Goal: Task Accomplishment & Management: Manage account settings

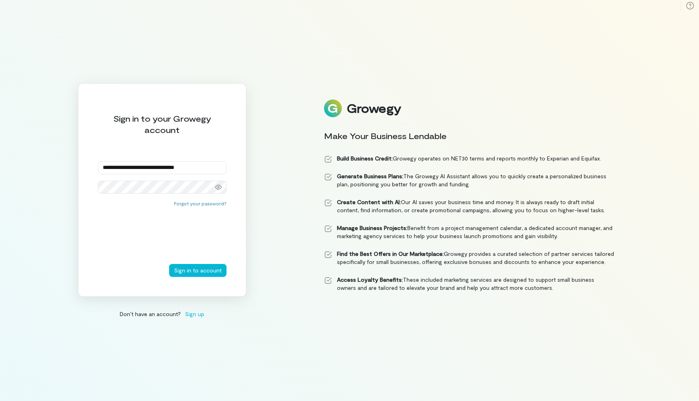
click at [169, 264] on button "Sign in to account" at bounding box center [197, 270] width 57 height 13
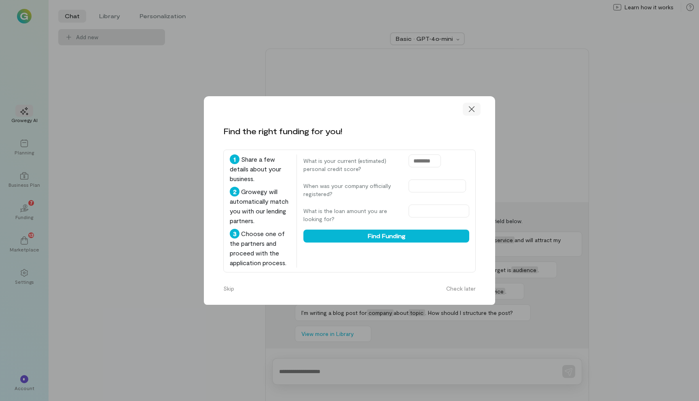
click at [473, 109] on icon at bounding box center [471, 109] width 8 height 8
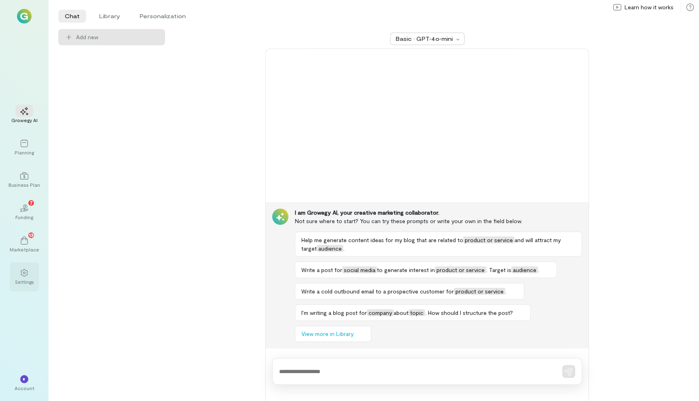
click at [24, 281] on div "Settings" at bounding box center [24, 282] width 19 height 6
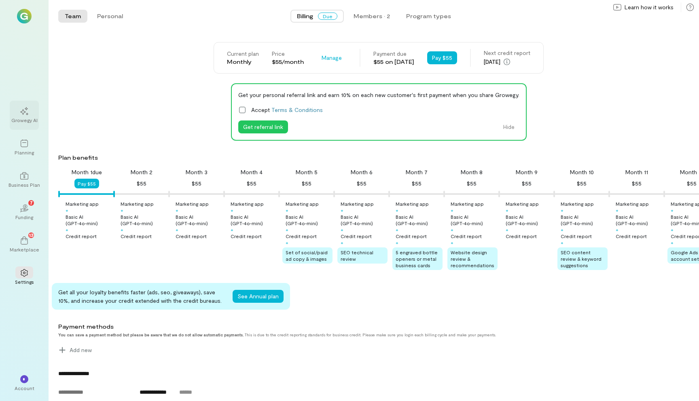
click at [28, 118] on div "Growegy AI" at bounding box center [24, 120] width 26 height 6
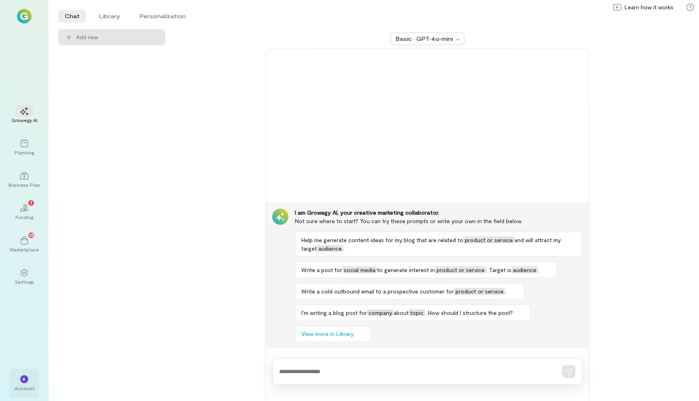
click at [27, 378] on div "*" at bounding box center [24, 379] width 8 height 8
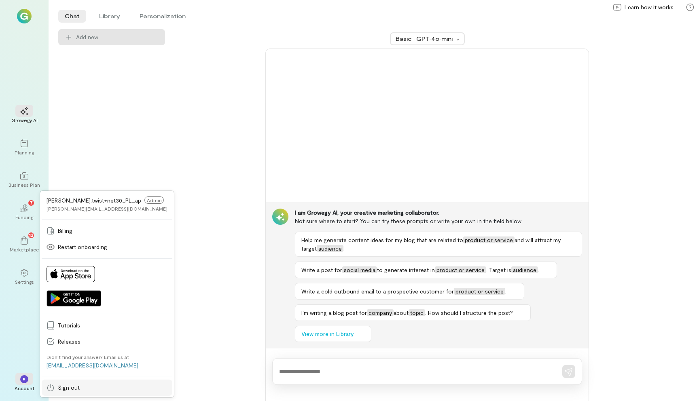
click at [89, 386] on span "Sign out" at bounding box center [113, 388] width 110 height 8
